Goal: Information Seeking & Learning: Learn about a topic

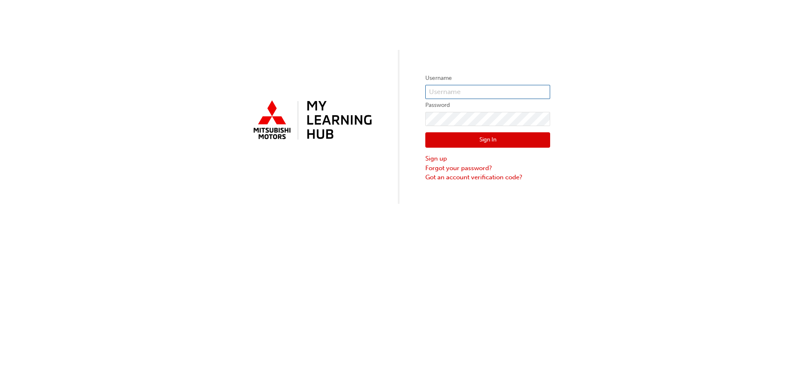
type input "[EMAIL_ADDRESS][DOMAIN_NAME]"
click at [480, 136] on button "Sign In" at bounding box center [487, 140] width 125 height 16
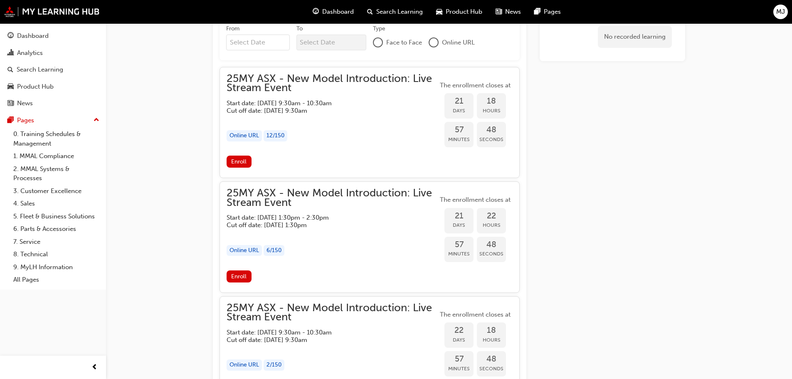
scroll to position [777, 0]
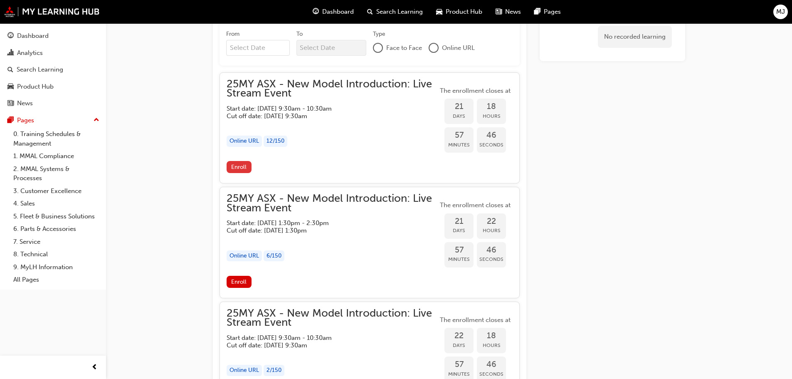
click at [240, 165] on span "Enroll" at bounding box center [238, 166] width 15 height 7
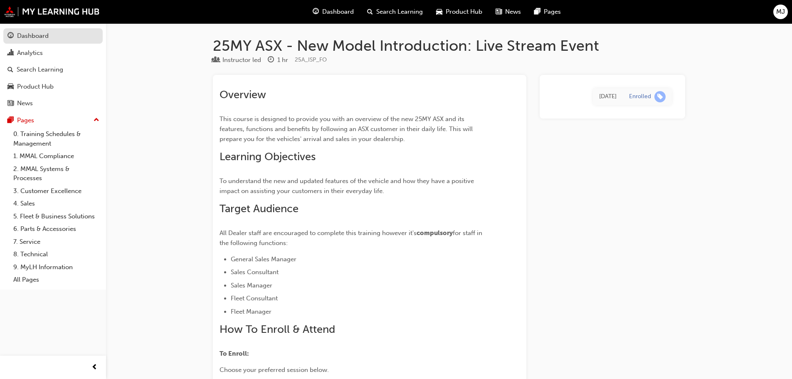
click at [32, 38] on div "Dashboard" at bounding box center [33, 36] width 32 height 10
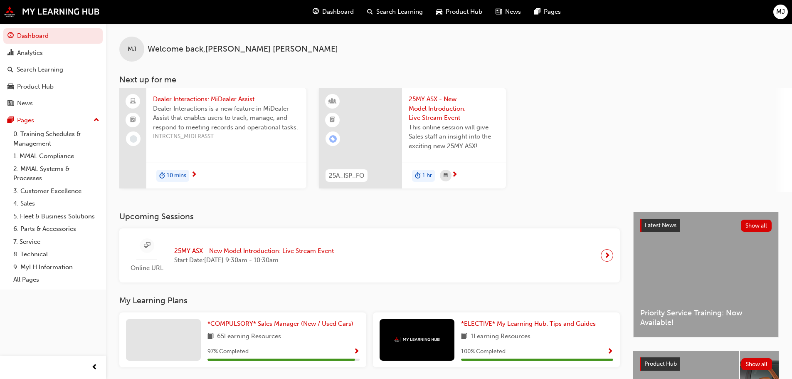
click at [195, 173] on span "next-icon" at bounding box center [194, 174] width 6 height 7
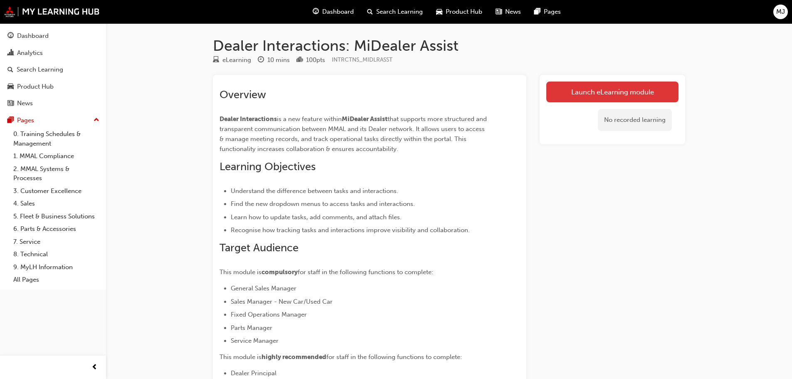
click at [599, 91] on link "Launch eLearning module" at bounding box center [613, 92] width 132 height 21
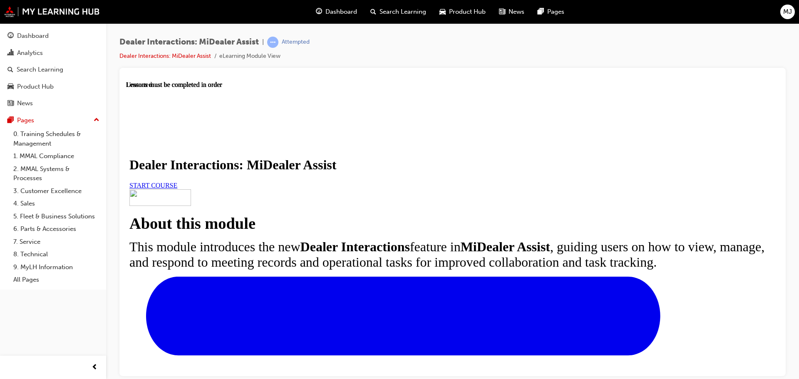
scroll to position [83, 0]
click at [177, 181] on span "START COURSE" at bounding box center [153, 184] width 48 height 7
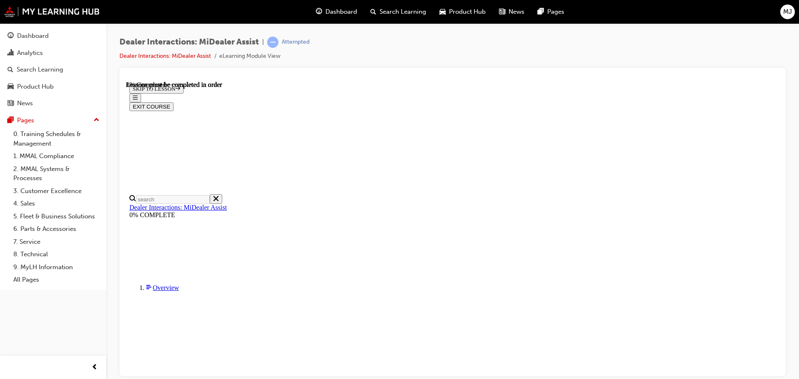
scroll to position [210, 0]
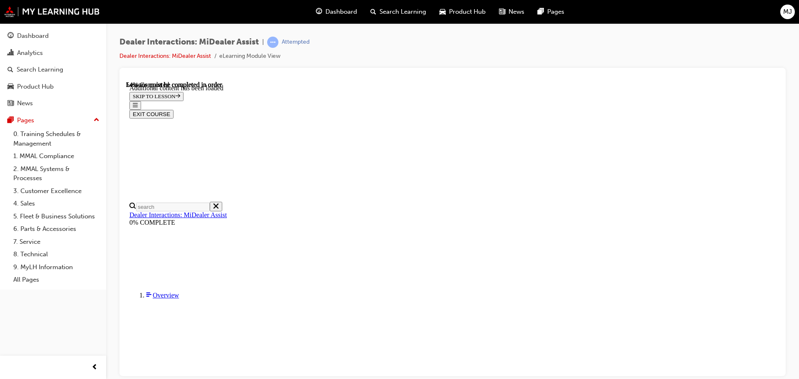
scroll to position [1620, 0]
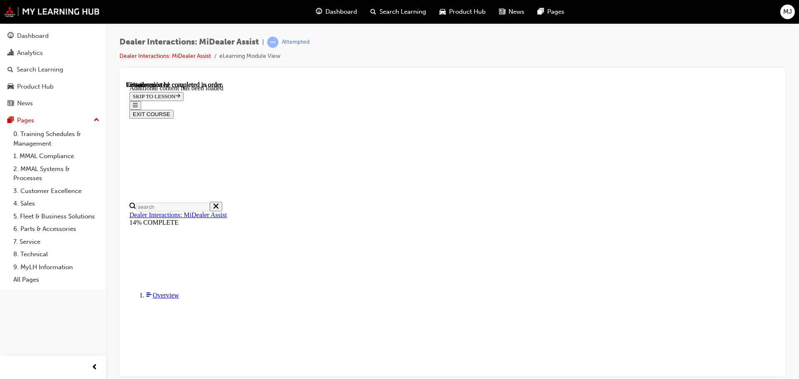
drag, startPoint x: 515, startPoint y: 307, endPoint x: 522, endPoint y: 308, distance: 7.3
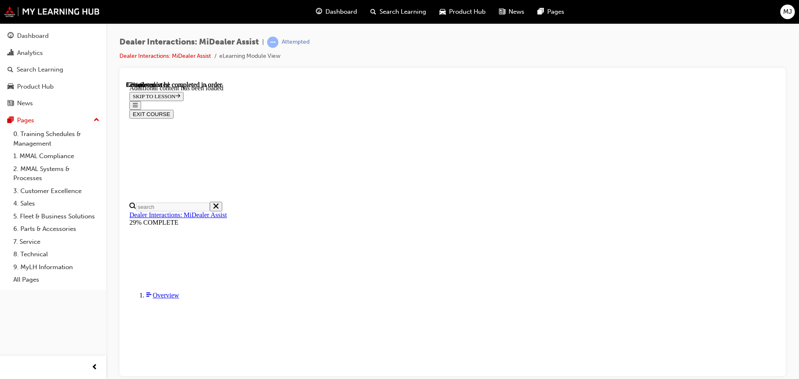
scroll to position [1912, 0]
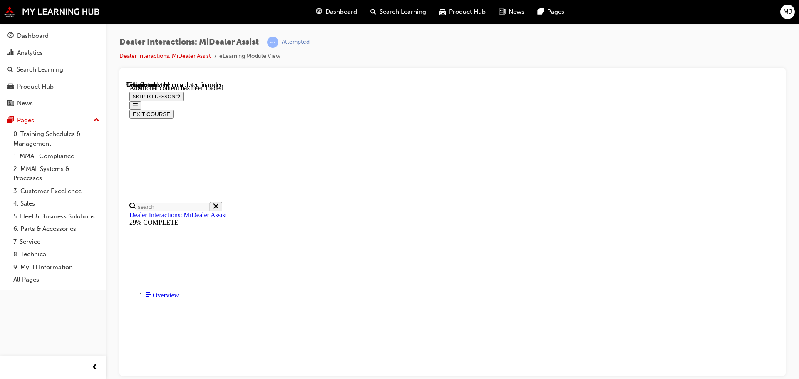
scroll to position [276, 0]
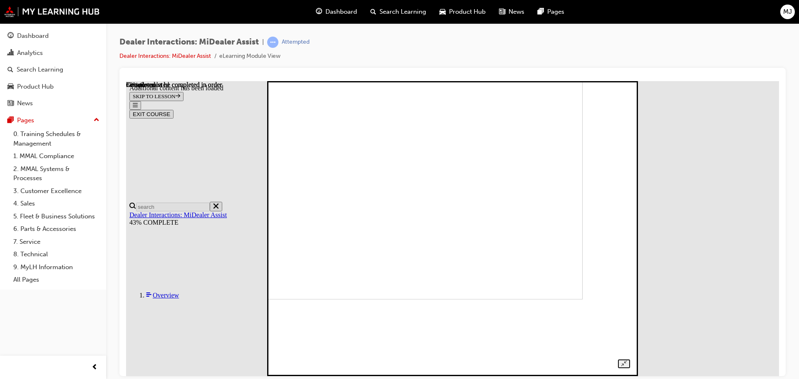
click at [498, 191] on img at bounding box center [411, 151] width 343 height 295
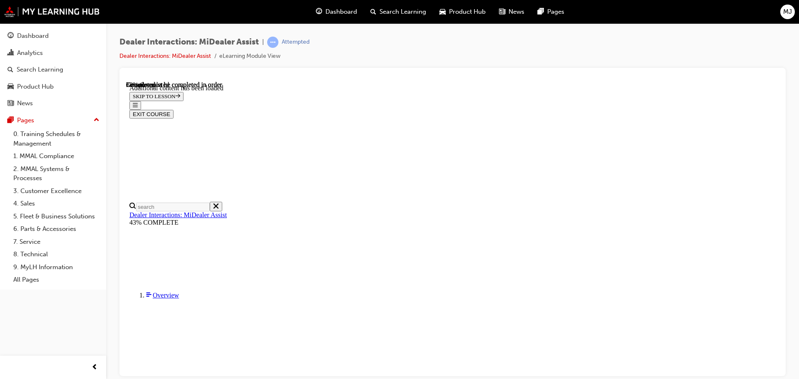
scroll to position [777, 0]
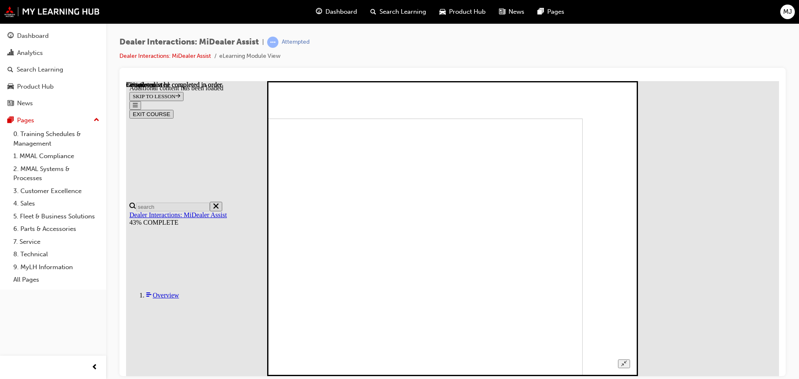
click at [583, 178] on img at bounding box center [411, 265] width 343 height 295
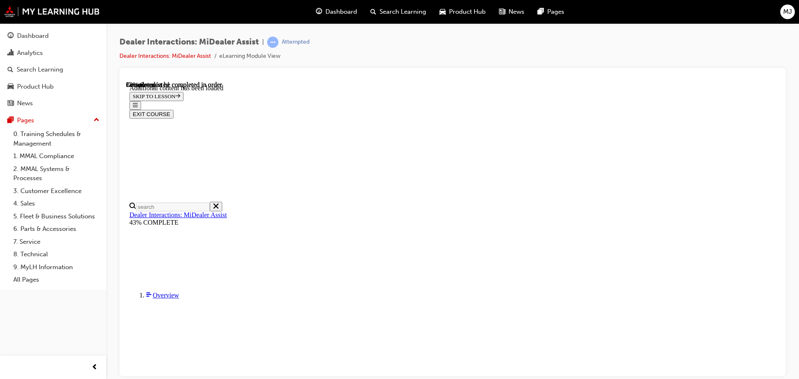
scroll to position [1692, 0]
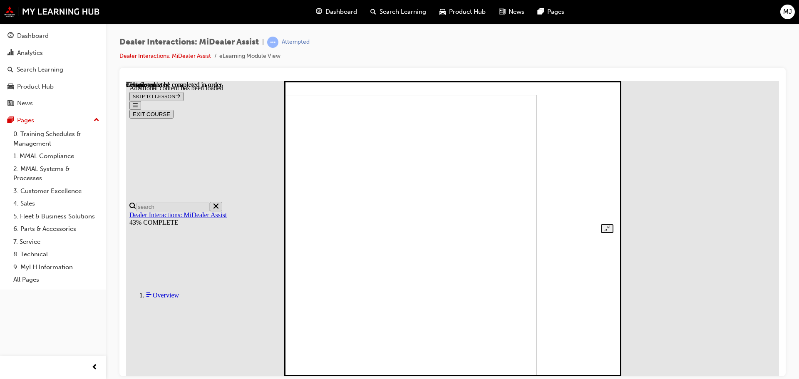
click at [460, 193] on img at bounding box center [382, 241] width 309 height 295
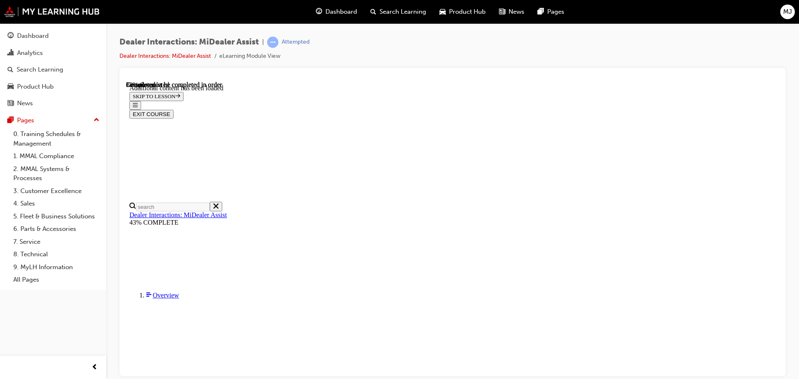
scroll to position [1772, 0]
drag, startPoint x: 490, startPoint y: 313, endPoint x: 491, endPoint y: 307, distance: 6.0
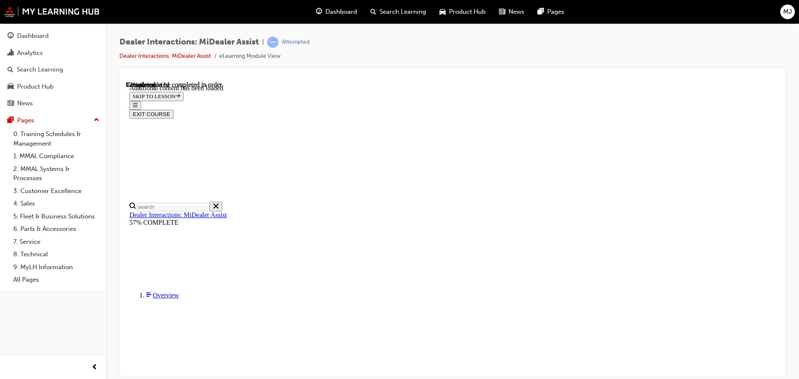
scroll to position [1324, 0]
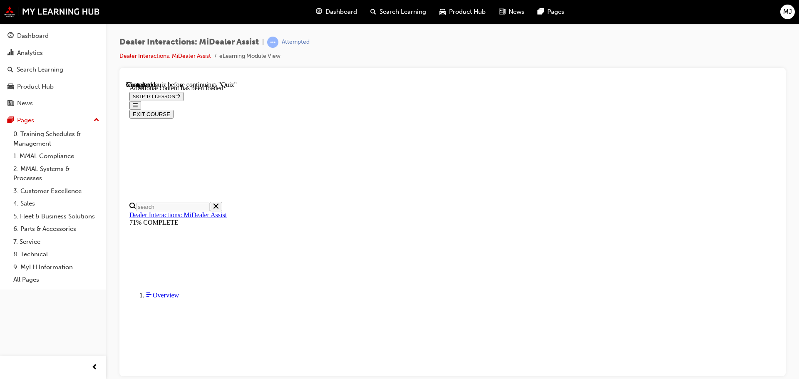
radio input "true"
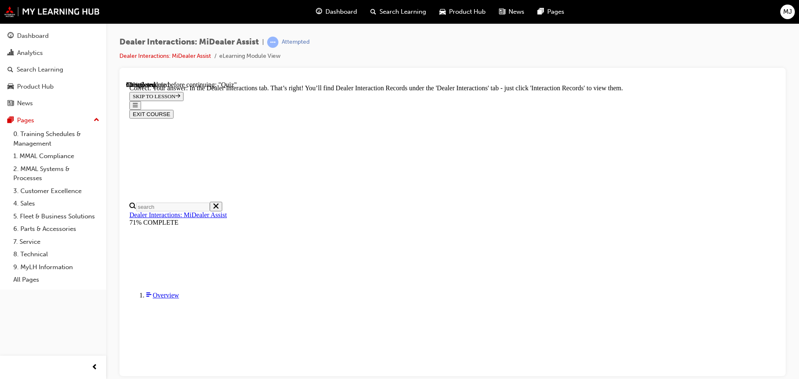
scroll to position [214, 0]
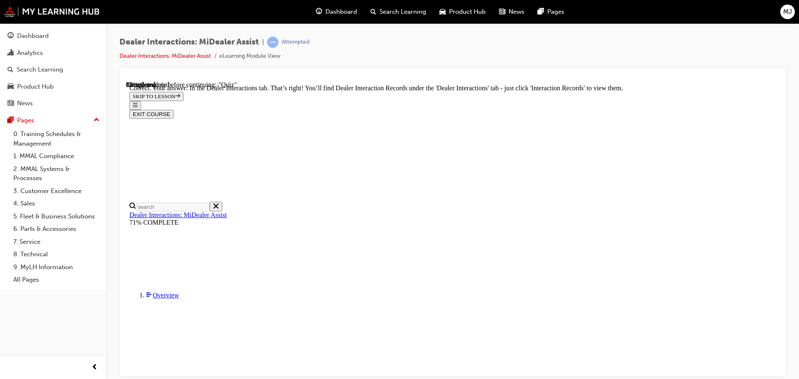
radio input "true"
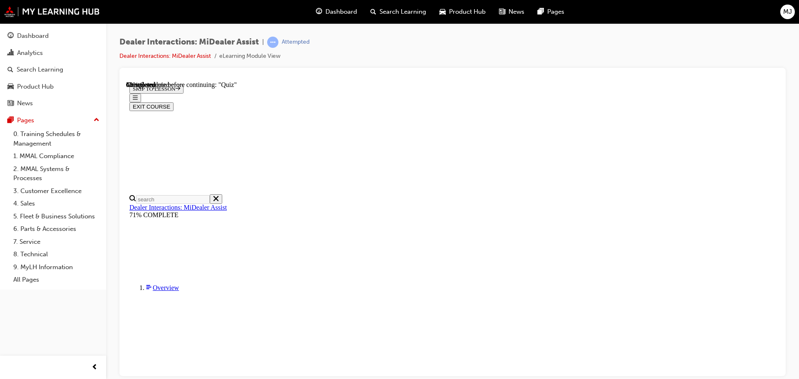
scroll to position [98, 0]
radio input "true"
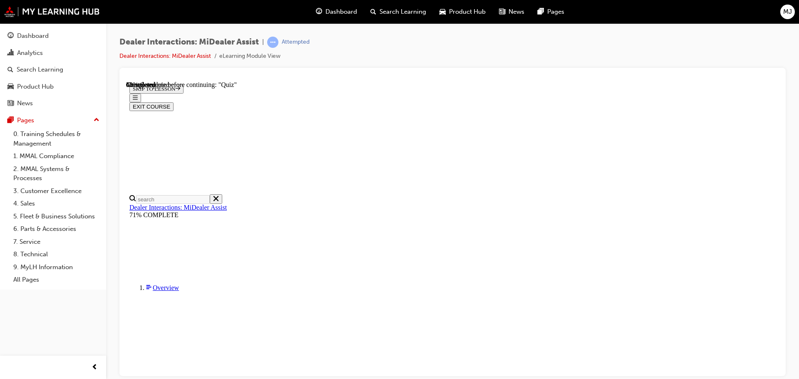
radio input "true"
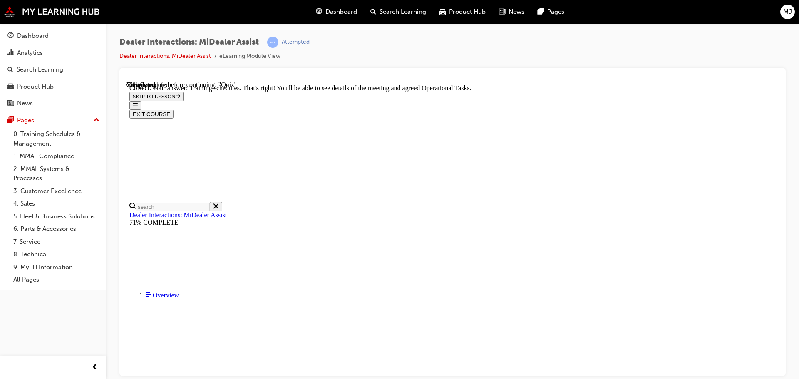
scroll to position [214, 0]
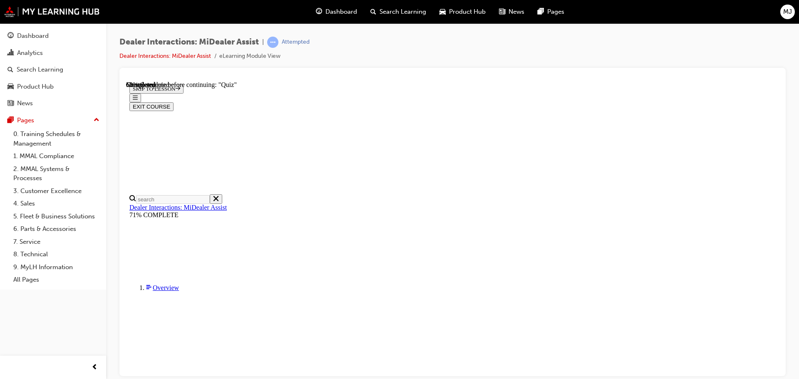
scroll to position [83, 0]
radio input "true"
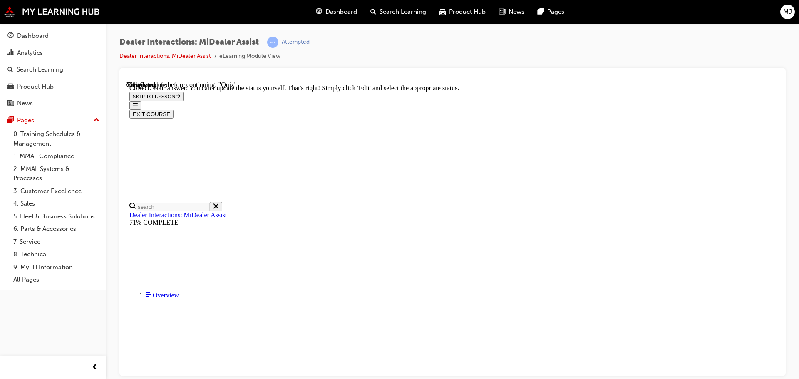
scroll to position [217, 0]
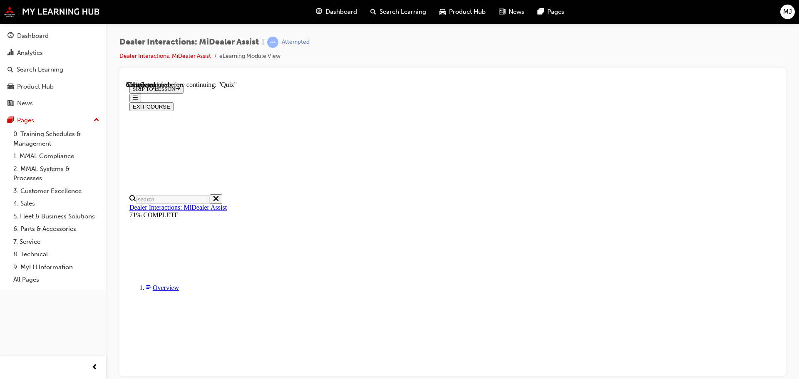
scroll to position [83, 0]
radio input "true"
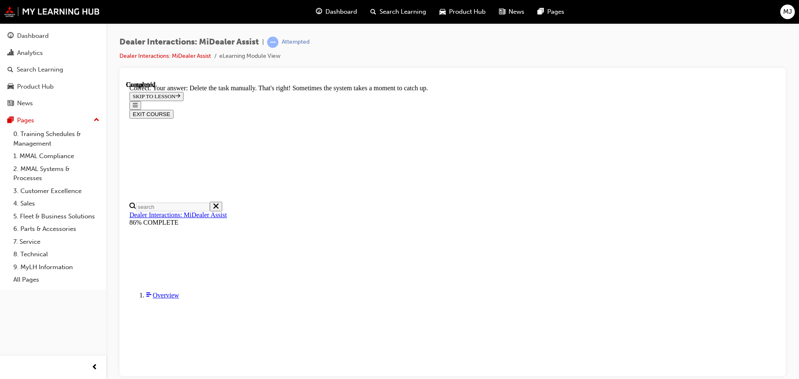
scroll to position [221, 0]
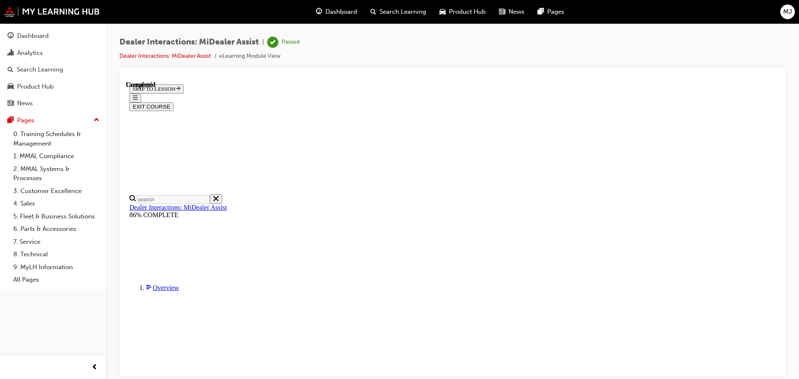
scroll to position [158, 0]
click at [173, 102] on button "EXIT COURSE" at bounding box center [151, 106] width 44 height 9
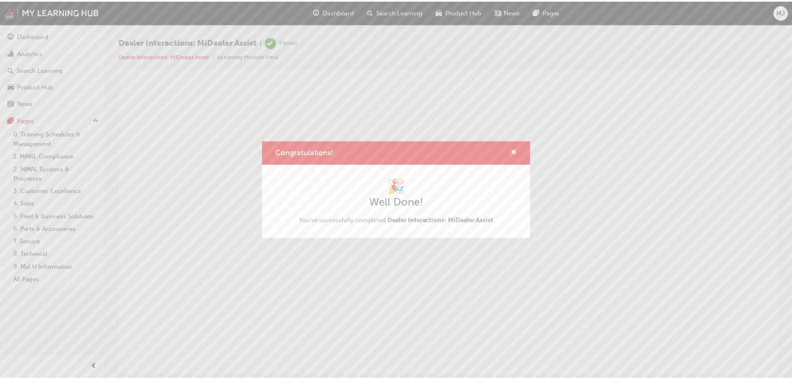
scroll to position [0, 0]
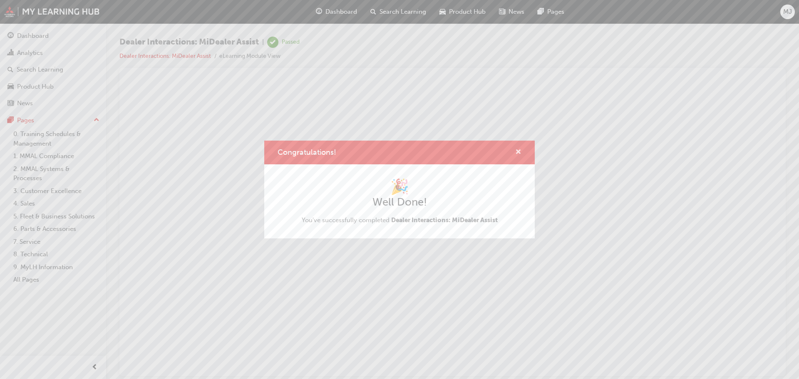
click at [515, 153] on span "cross-icon" at bounding box center [518, 152] width 6 height 7
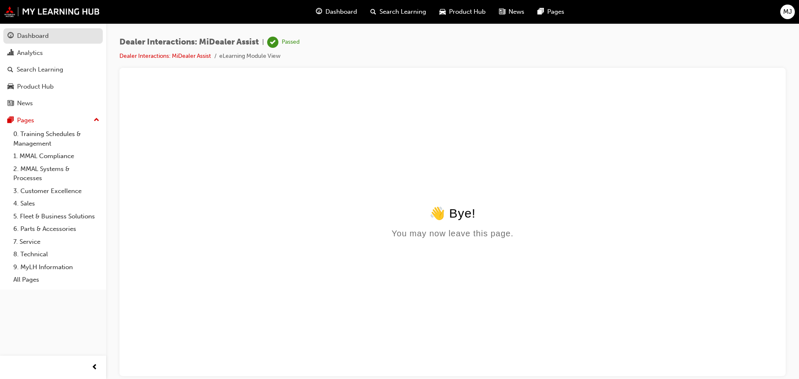
click at [46, 35] on div "Dashboard" at bounding box center [33, 36] width 32 height 10
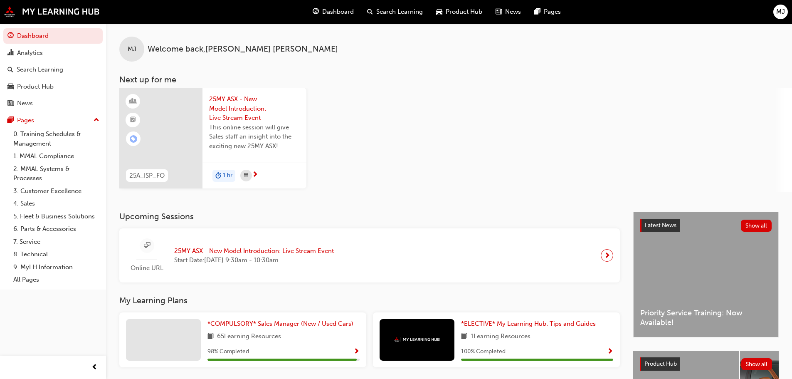
click at [253, 132] on span "This online session will give Sales staff an insight into the exciting new 25MY…" at bounding box center [254, 137] width 91 height 28
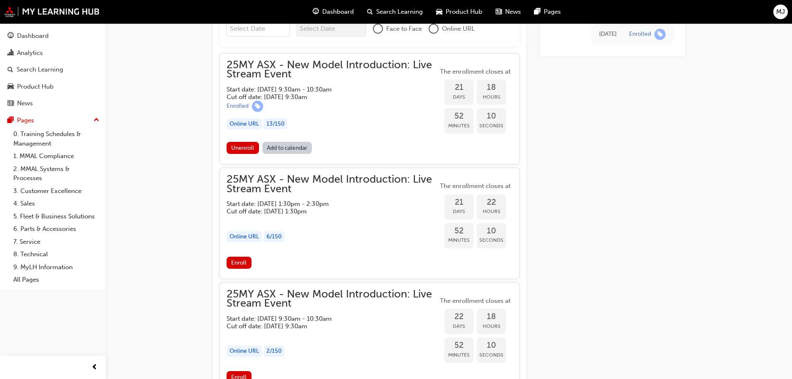
scroll to position [683, 0]
